Goal: Task Accomplishment & Management: Use online tool/utility

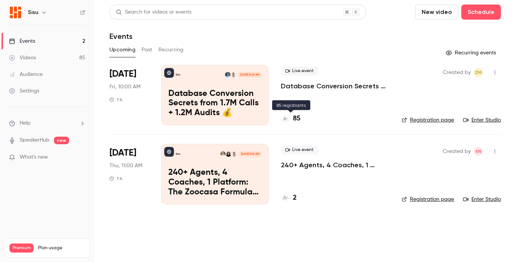
click at [296, 120] on h4 "85" at bounding box center [297, 119] width 8 height 10
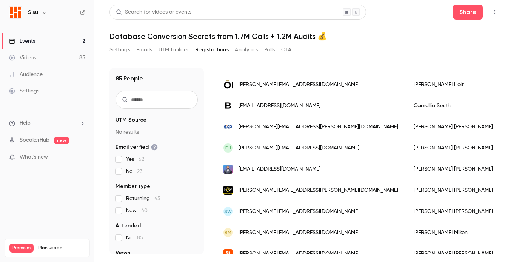
scroll to position [948, 0]
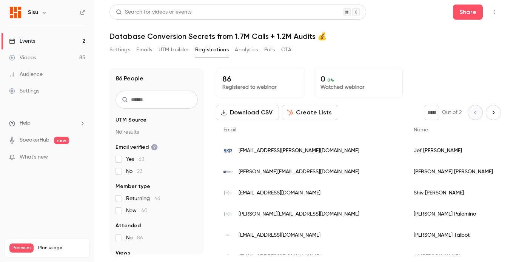
drag, startPoint x: 35, startPoint y: 37, endPoint x: 39, endPoint y: 40, distance: 5.1
click at [35, 37] on link "Events 2" at bounding box center [47, 41] width 94 height 17
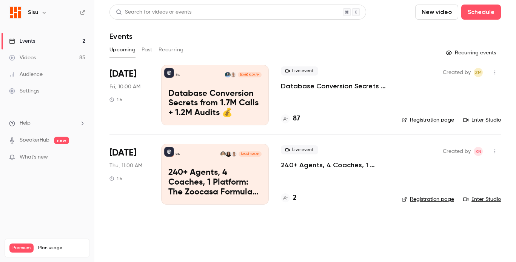
click at [425, 122] on link "Registration page" at bounding box center [428, 120] width 52 height 8
